Goal: Task Accomplishment & Management: Manage account settings

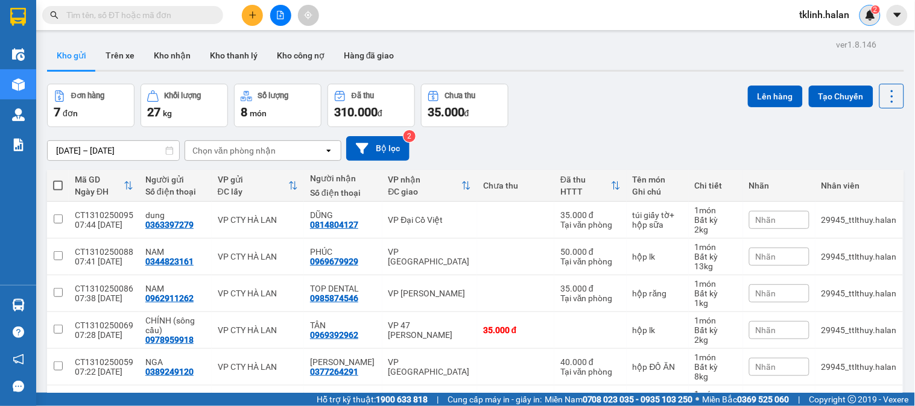
click at [877, 9] on sup "2" at bounding box center [875, 9] width 8 height 8
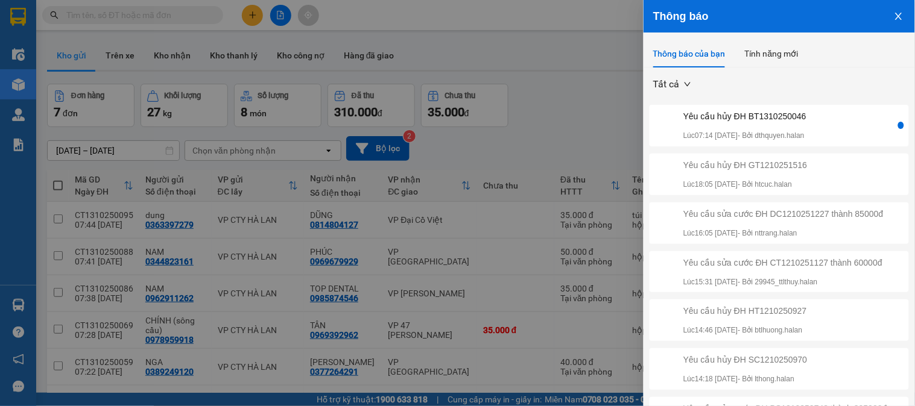
click at [806, 122] on div "Yêu cầu hủy ĐH BT1310250046" at bounding box center [744, 116] width 123 height 13
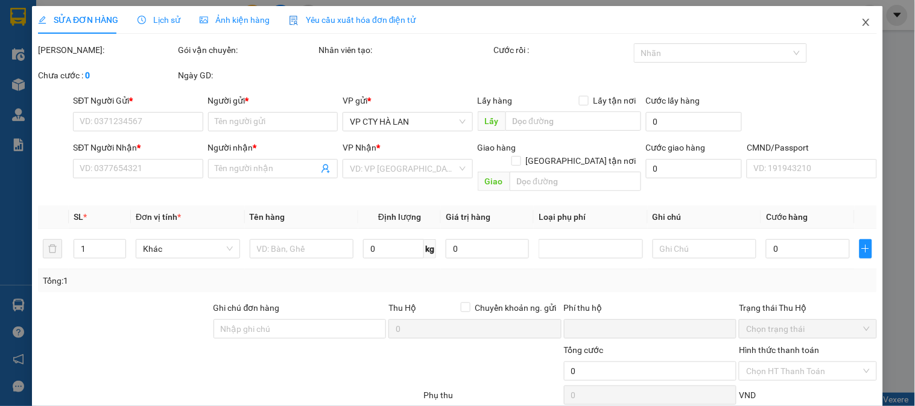
click at [863, 25] on span "Close" at bounding box center [866, 23] width 34 height 34
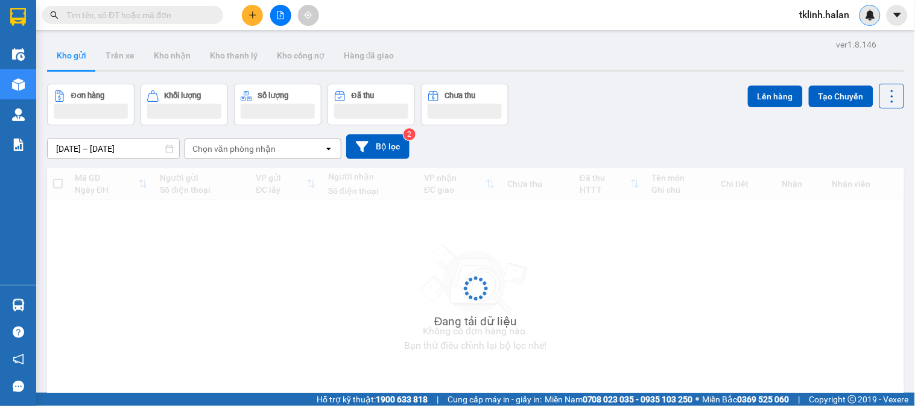
click at [868, 16] on img at bounding box center [870, 15] width 11 height 11
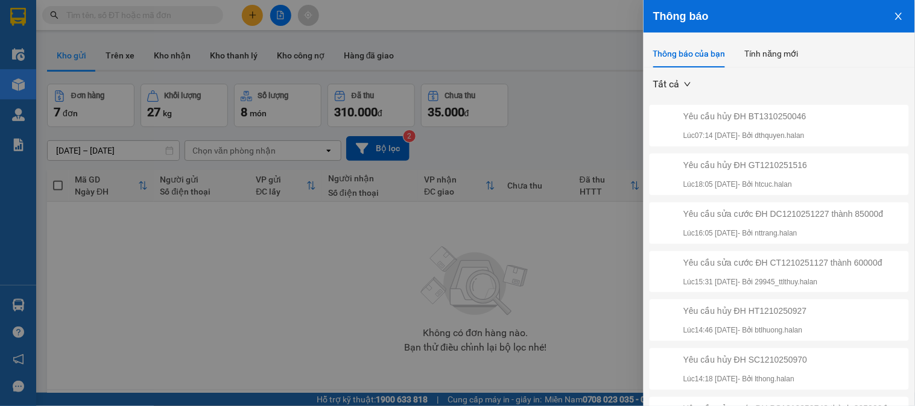
click at [823, 115] on div "Yêu cầu hủy ĐH BT1310250046 Lúc 07:14 13/10/2025 - Bởi dthquyen.halan" at bounding box center [774, 126] width 244 height 32
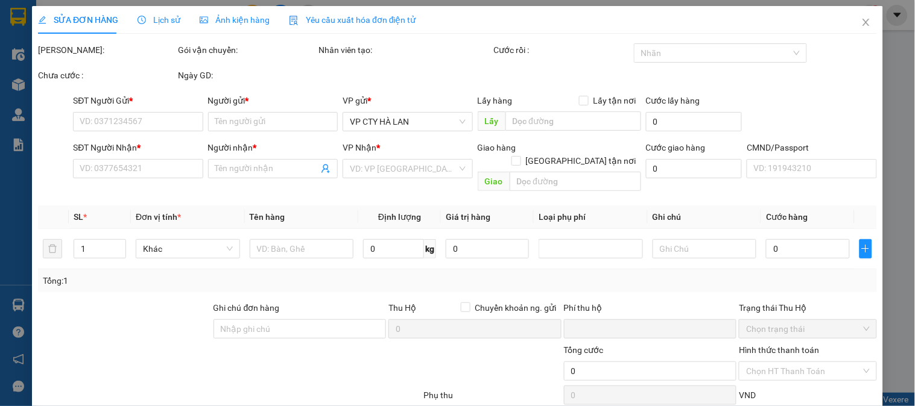
type input "0904890000"
type input "HOÀNG XUÂN 147BT"
type input "0968360380"
type input "NGỌC HIÊN"
type input "0"
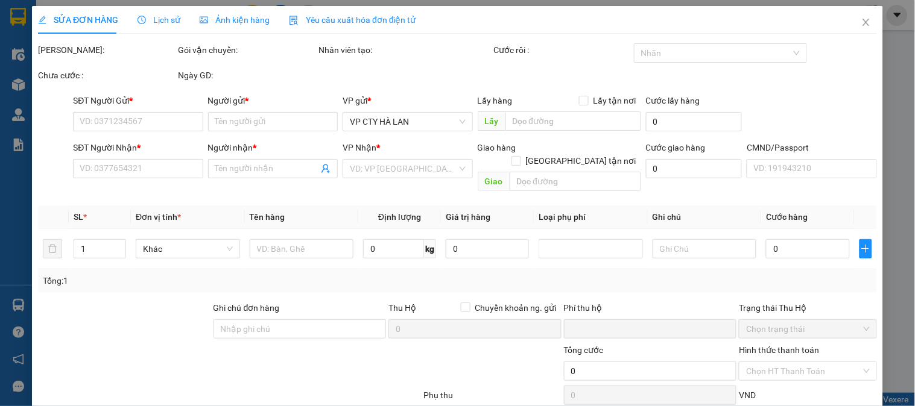
type input "35.000"
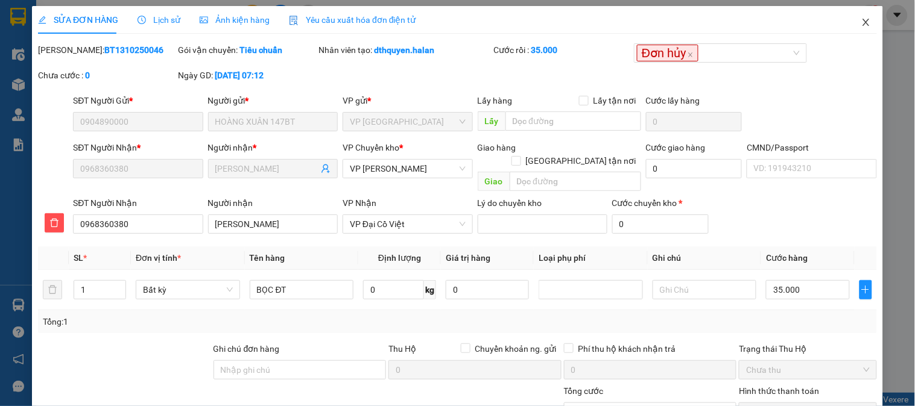
click at [861, 20] on icon "close" at bounding box center [866, 22] width 10 height 10
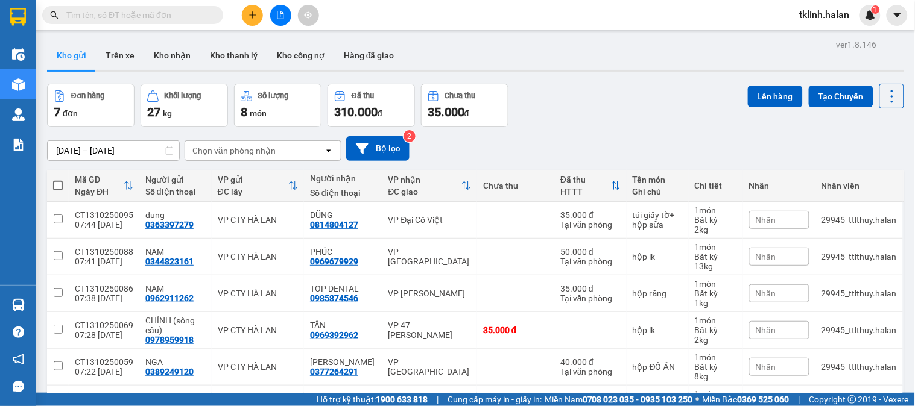
click at [183, 16] on input "text" at bounding box center [137, 14] width 142 height 13
paste input "0904890000"
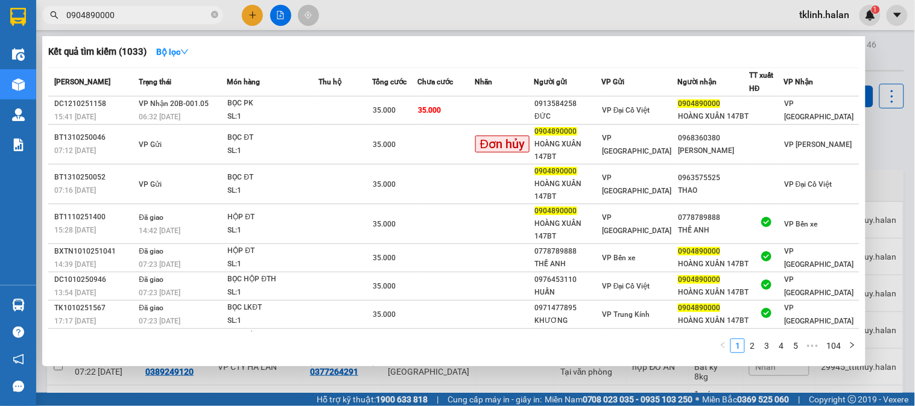
type input "0904890000"
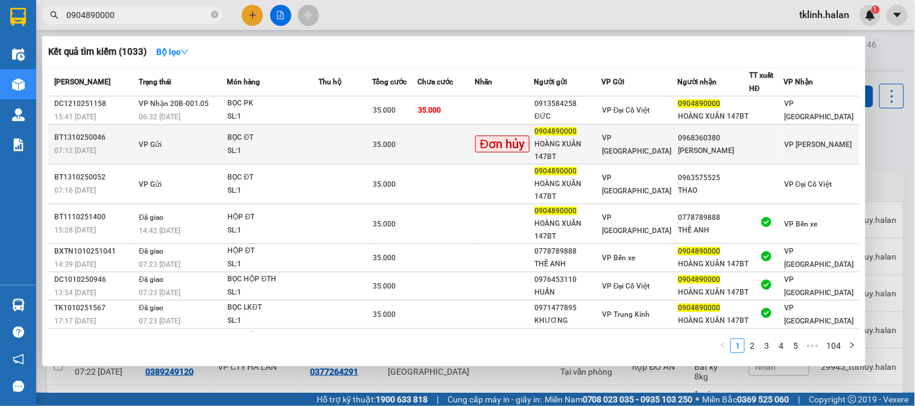
click at [356, 155] on td at bounding box center [345, 145] width 54 height 40
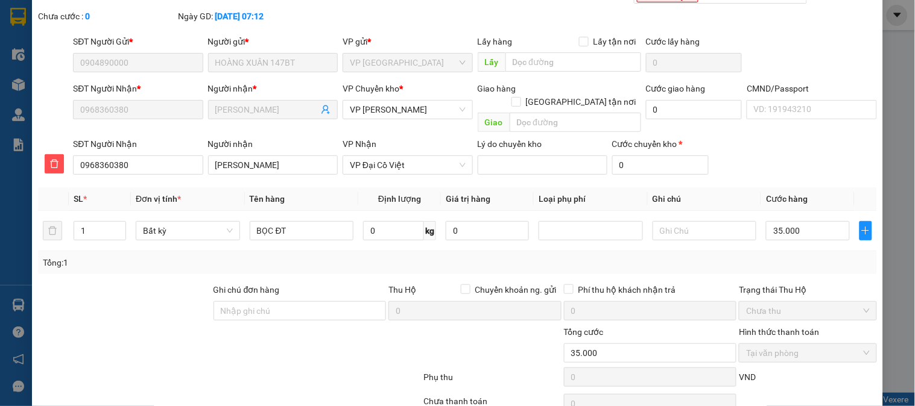
scroll to position [107, 0]
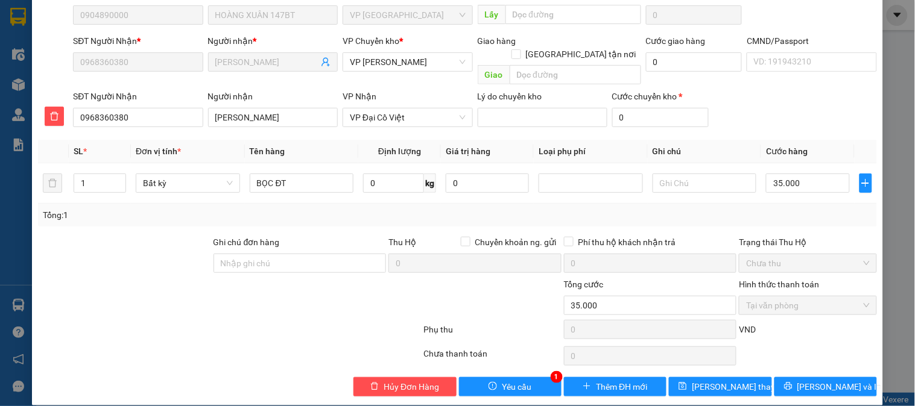
click at [330, 344] on div at bounding box center [229, 356] width 385 height 24
click at [504, 381] on span "Yêu cầu" at bounding box center [517, 387] width 30 height 13
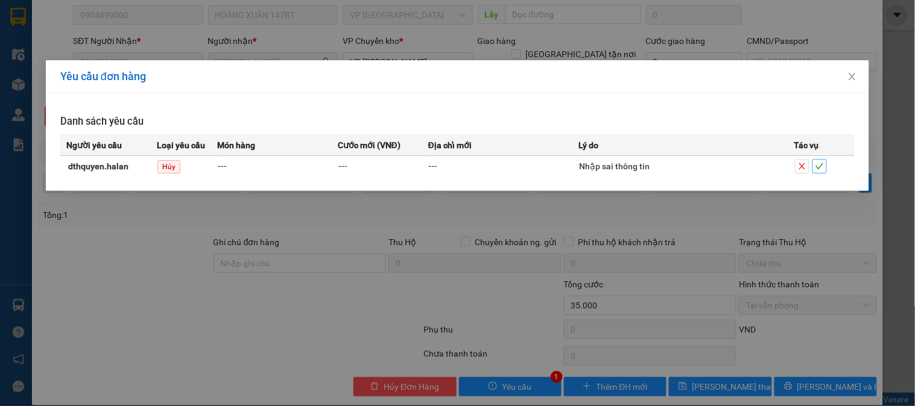
click at [826, 166] on span "check" at bounding box center [819, 166] width 13 height 8
